Goal: Information Seeking & Learning: Learn about a topic

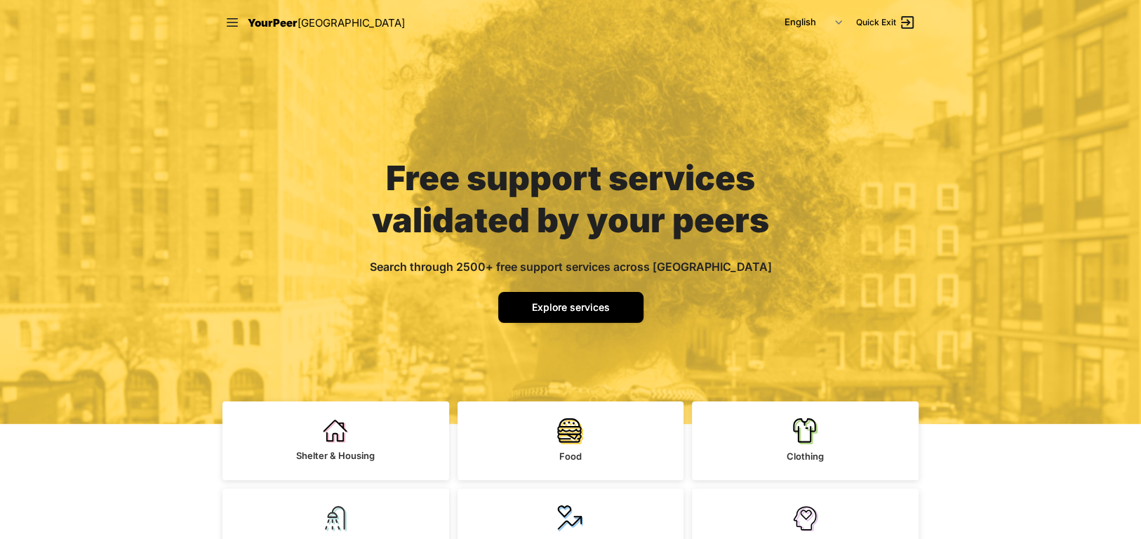
click at [596, 307] on span "Explore services" at bounding box center [571, 307] width 78 height 12
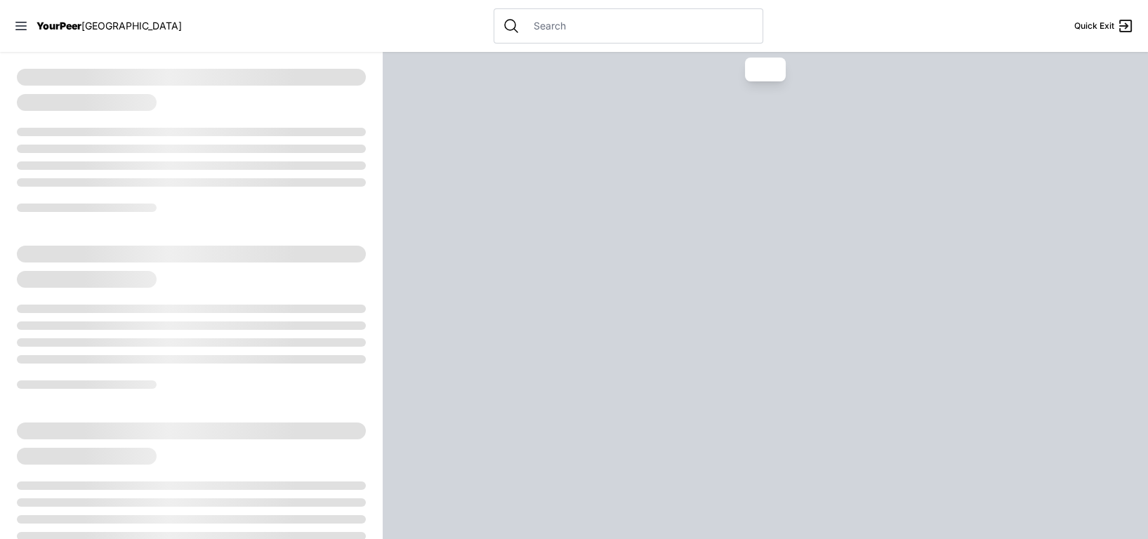
select select "recentlyUpdated"
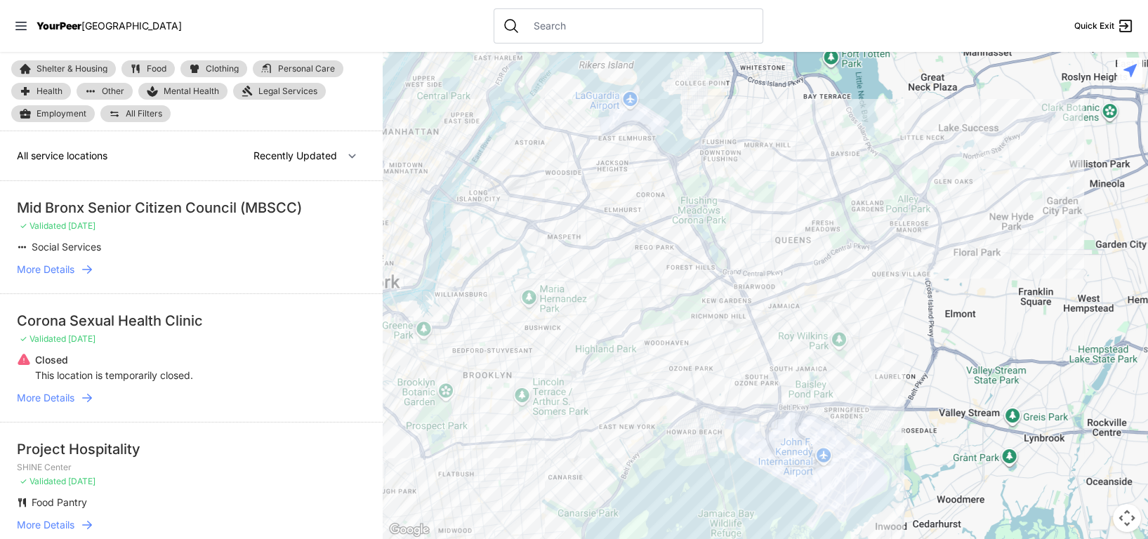
drag, startPoint x: 925, startPoint y: 486, endPoint x: 632, endPoint y: 281, distance: 357.5
click at [632, 281] on div at bounding box center [765, 295] width 765 height 487
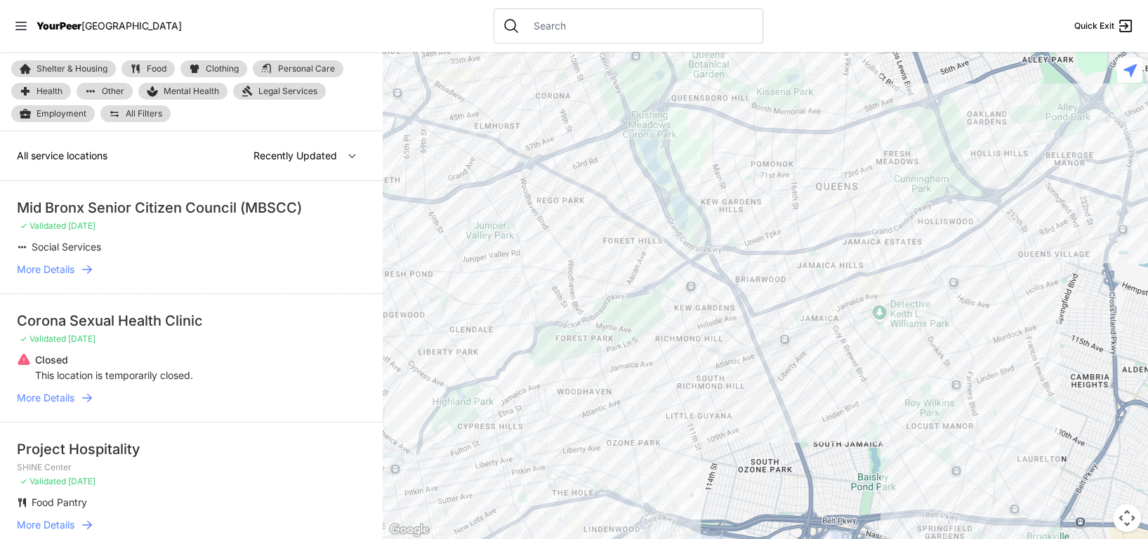
drag, startPoint x: 795, startPoint y: 402, endPoint x: 679, endPoint y: 387, distance: 117.5
click at [679, 387] on div at bounding box center [765, 295] width 765 height 487
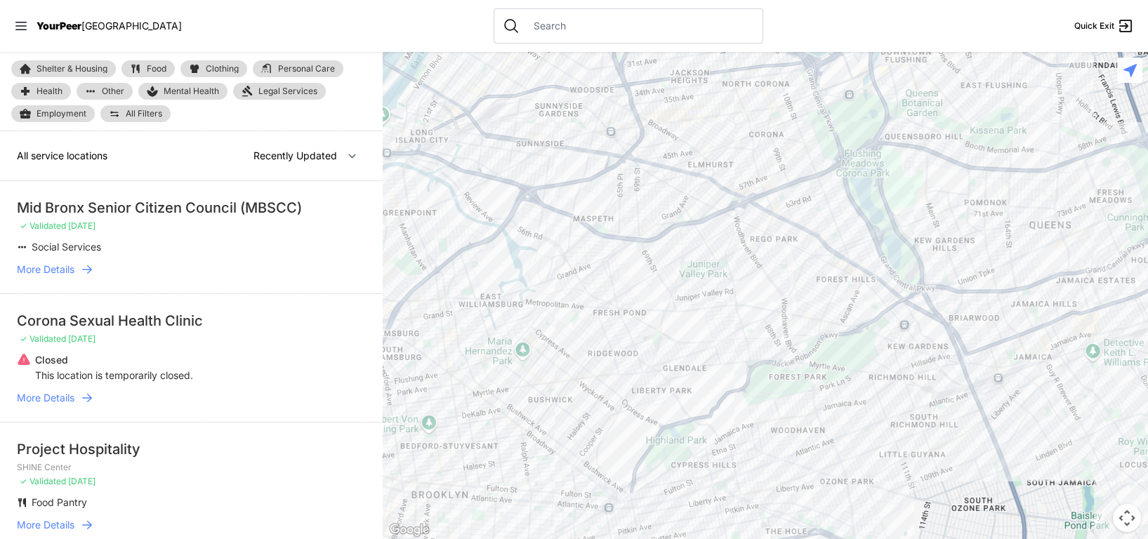
drag, startPoint x: 618, startPoint y: 251, endPoint x: 756, endPoint y: 291, distance: 143.3
click at [756, 291] on div at bounding box center [765, 295] width 765 height 487
click at [600, 242] on div at bounding box center [765, 295] width 765 height 487
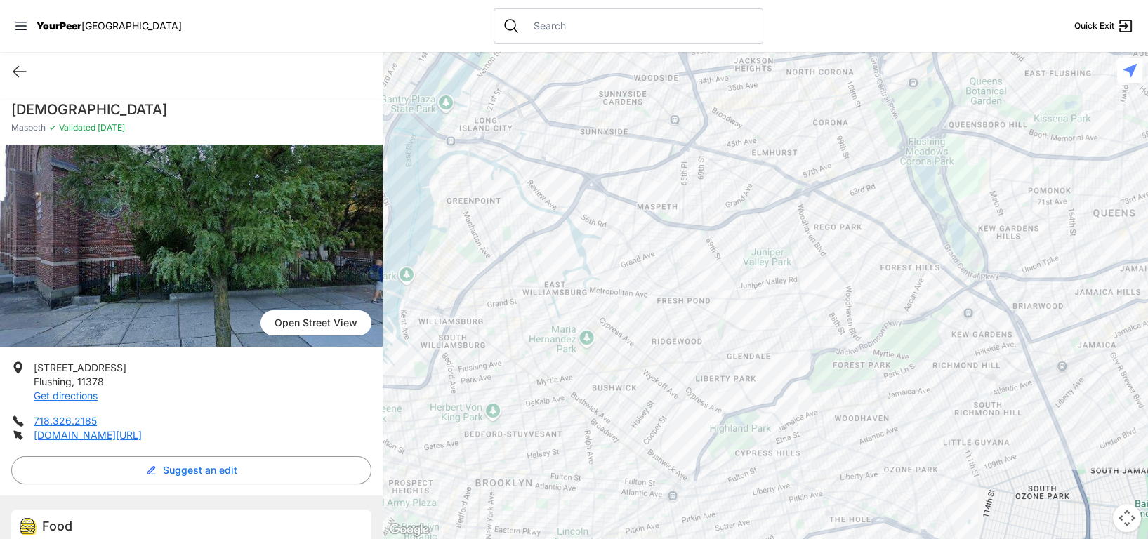
drag, startPoint x: 807, startPoint y: 321, endPoint x: 696, endPoint y: 245, distance: 133.8
click at [704, 234] on div at bounding box center [765, 295] width 765 height 487
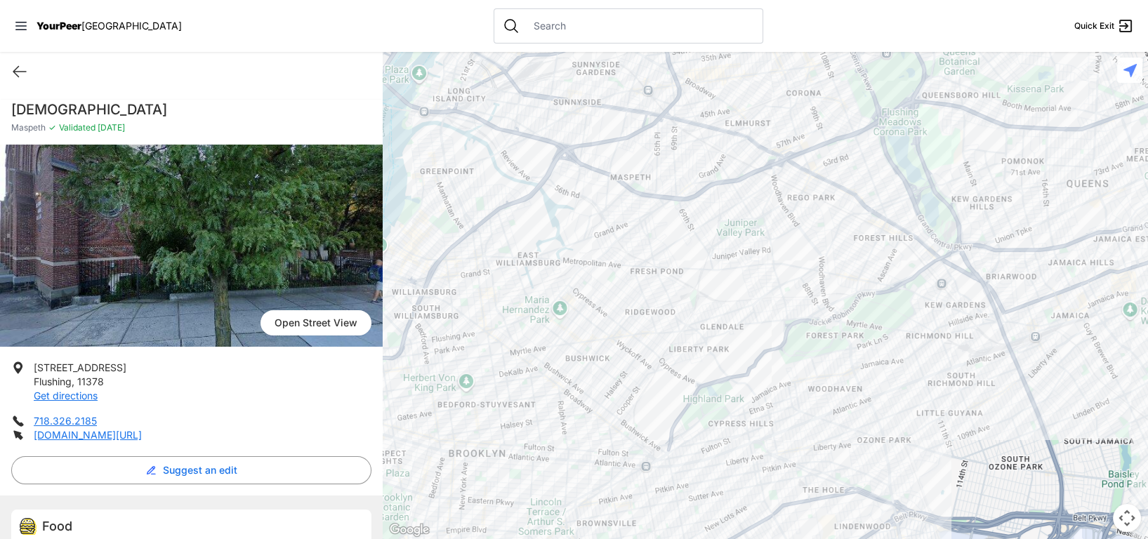
click at [634, 306] on div at bounding box center [765, 295] width 765 height 487
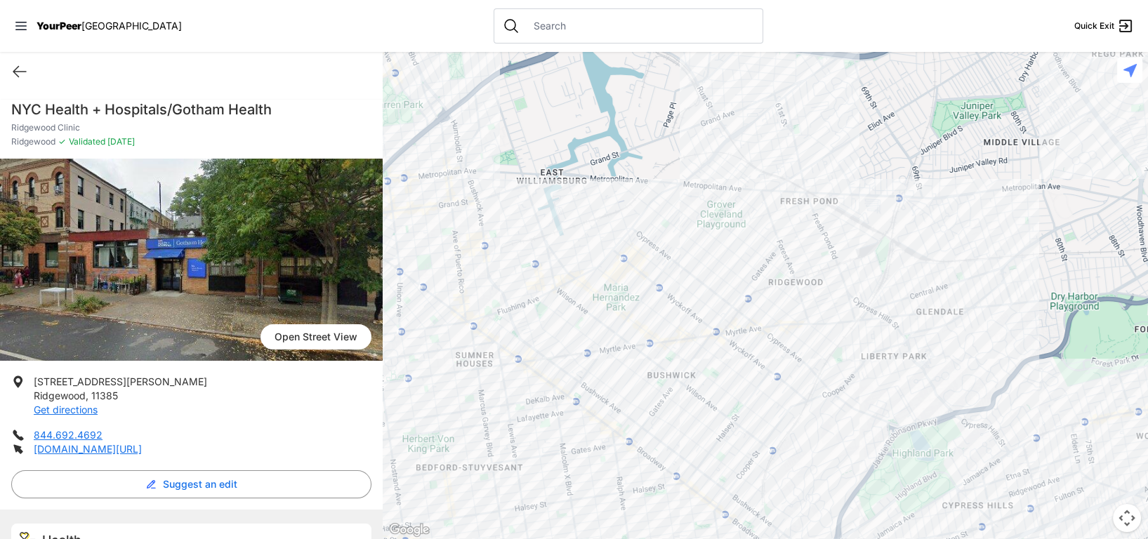
click at [788, 293] on div at bounding box center [765, 295] width 765 height 487
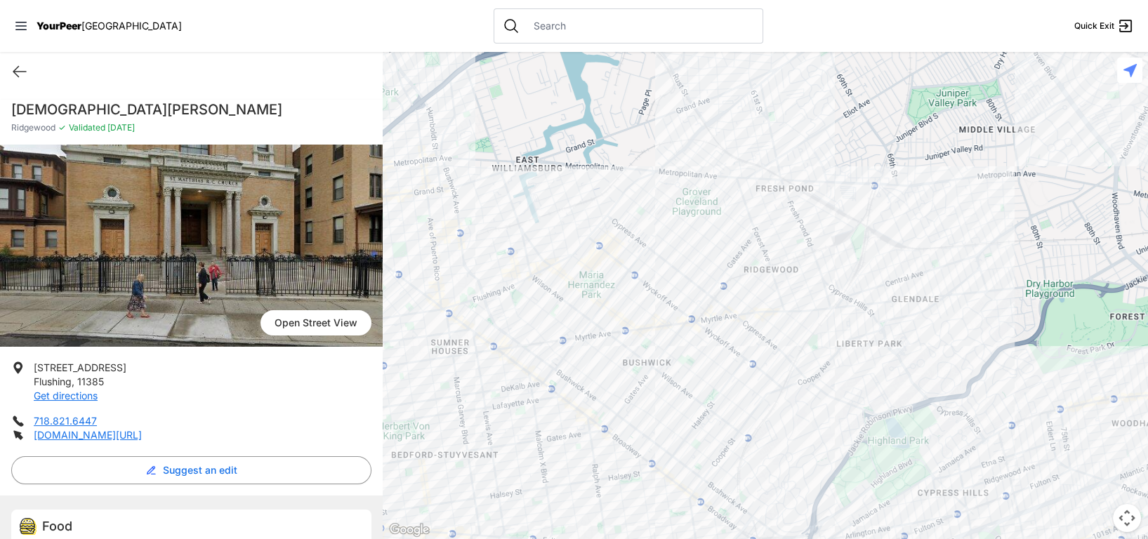
click at [779, 281] on div at bounding box center [765, 295] width 765 height 487
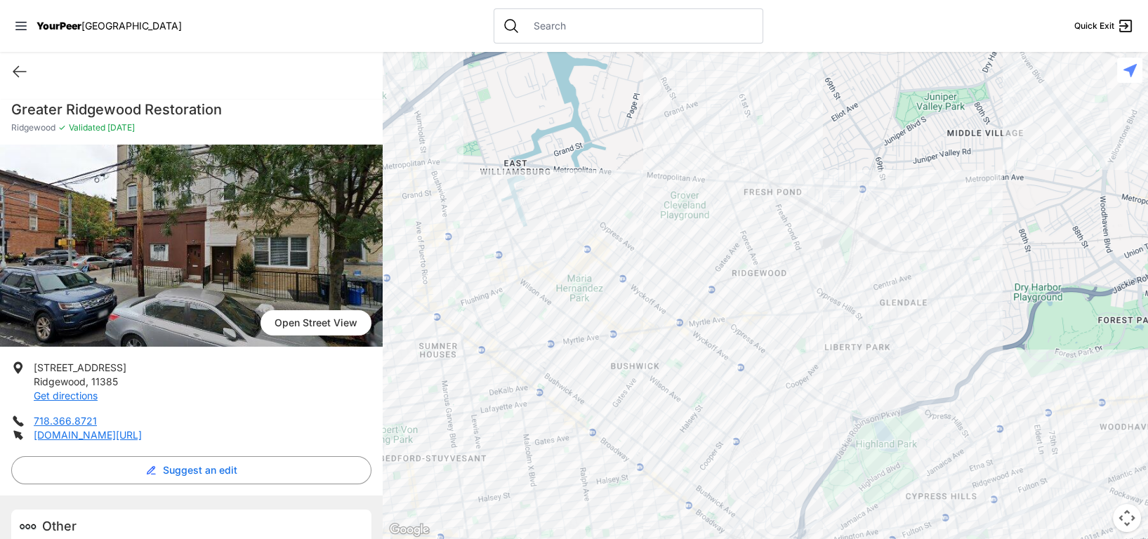
click at [805, 265] on div at bounding box center [765, 295] width 765 height 487
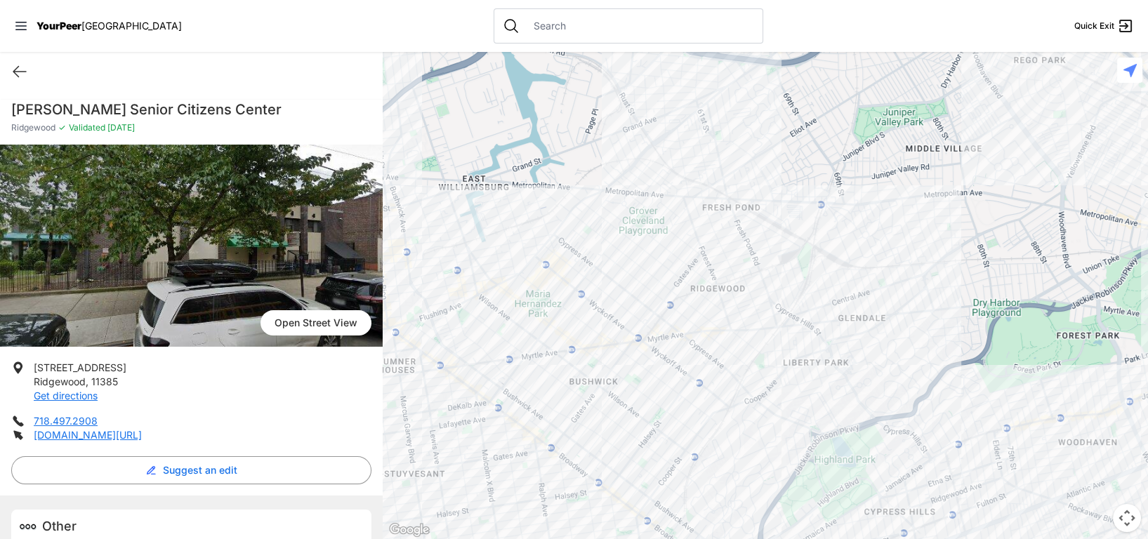
click at [633, 315] on div at bounding box center [765, 295] width 765 height 487
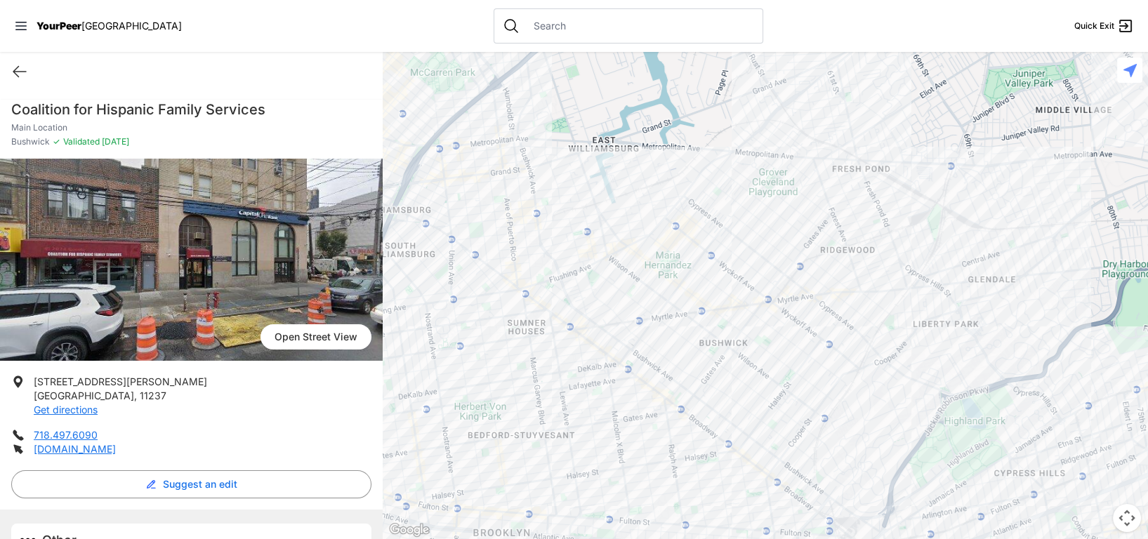
click at [710, 339] on div at bounding box center [765, 295] width 765 height 487
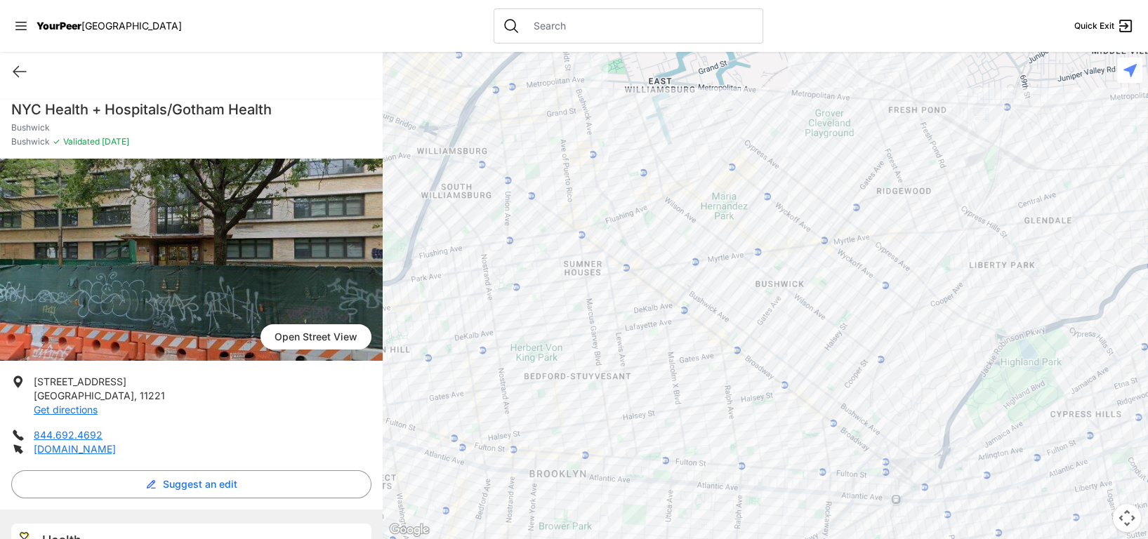
click at [646, 278] on div at bounding box center [765, 295] width 765 height 487
